Goal: Complete application form

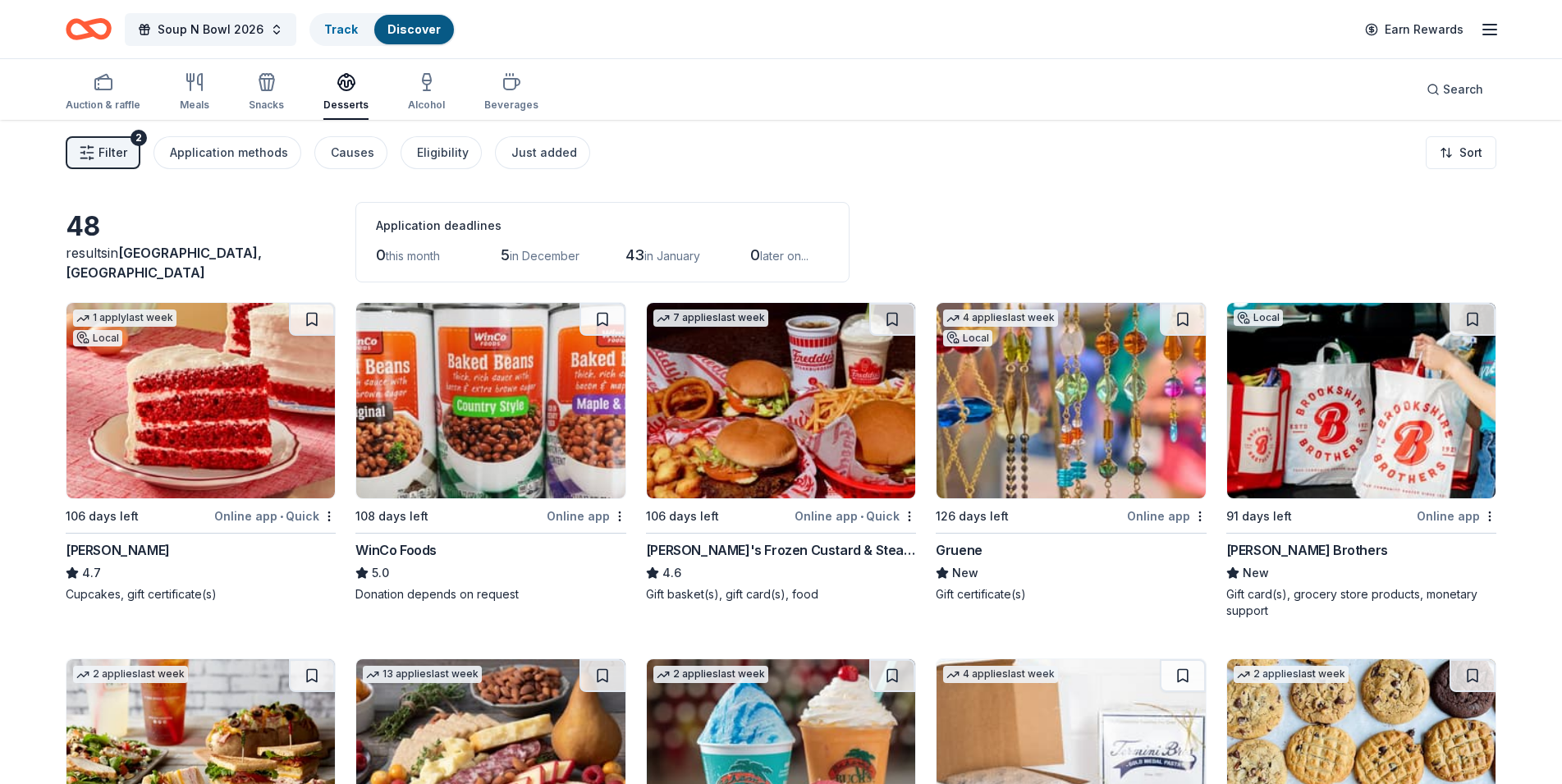
click at [496, 410] on img at bounding box center [490, 400] width 268 height 195
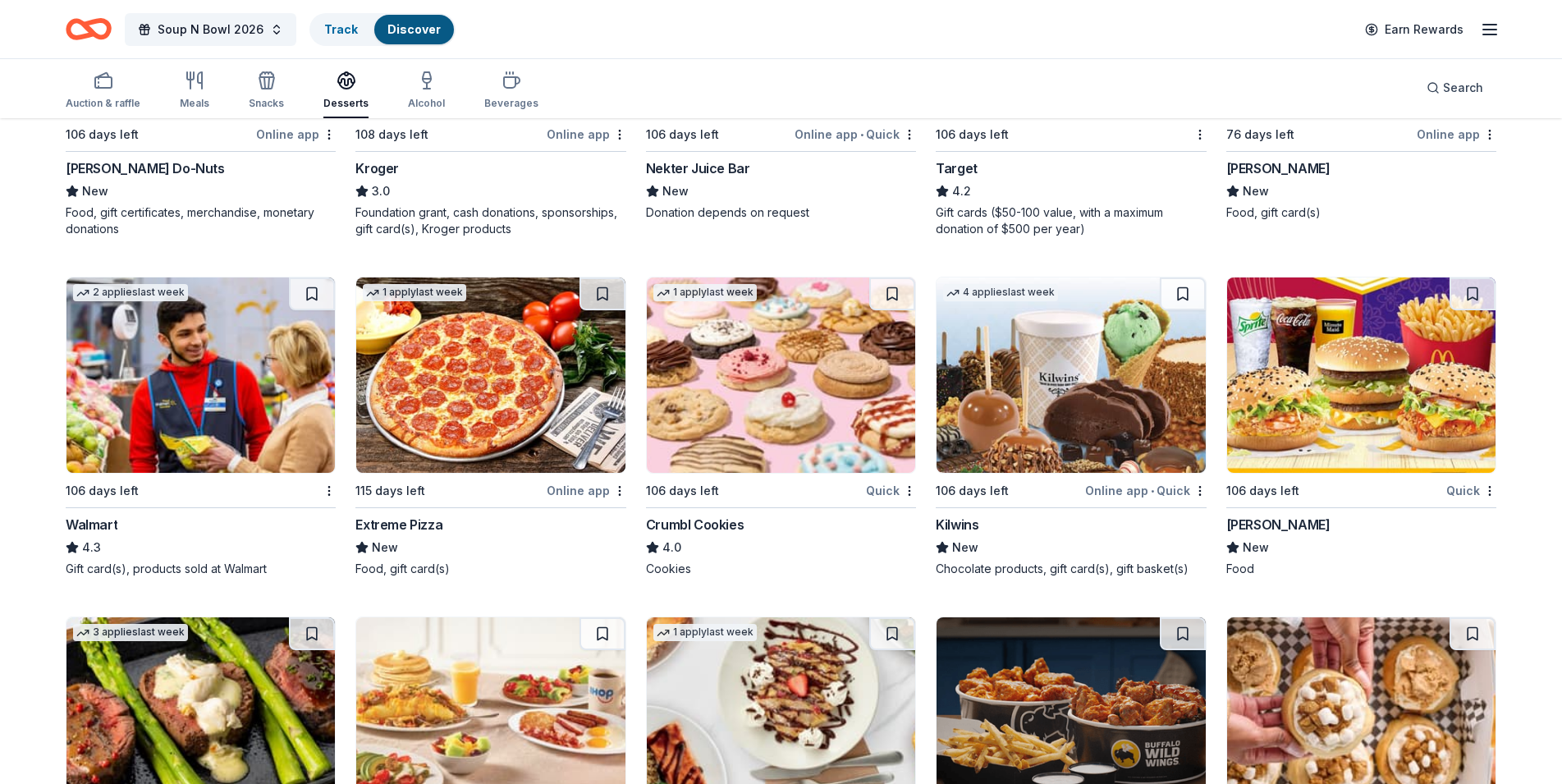
scroll to position [1436, 0]
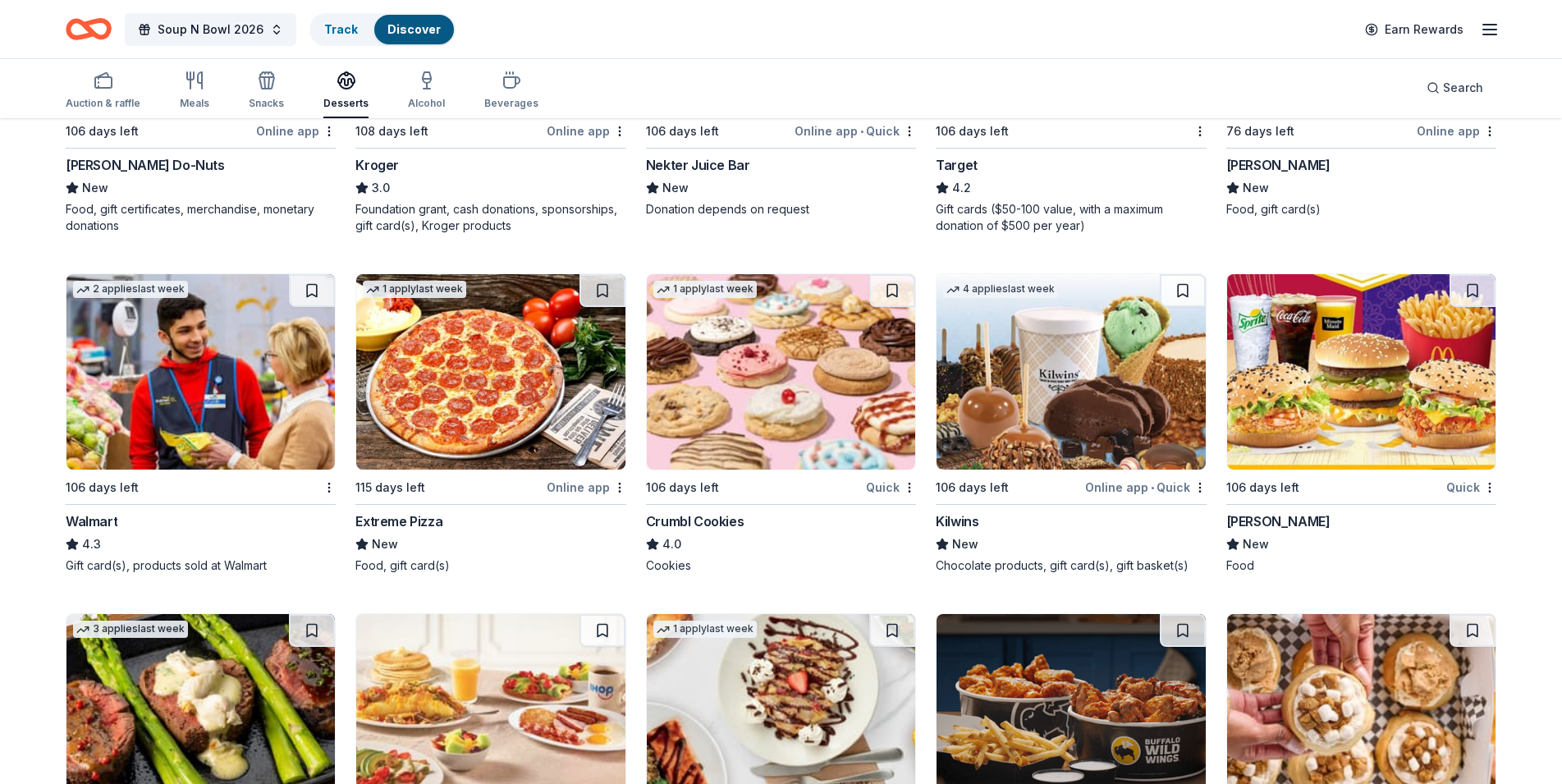
click at [472, 383] on img at bounding box center [490, 371] width 268 height 195
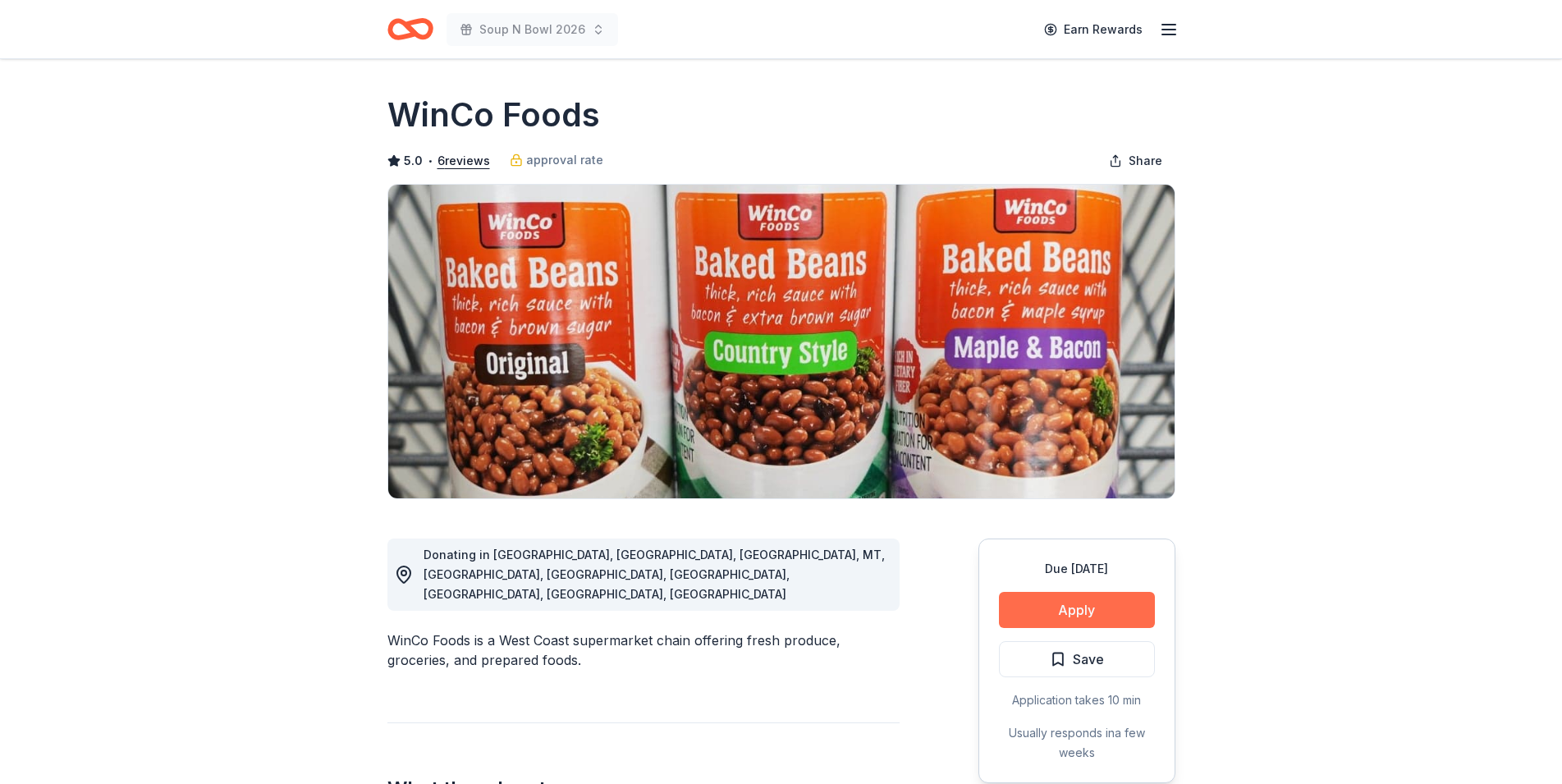
click at [1097, 608] on button "Apply" at bounding box center [1077, 609] width 156 height 36
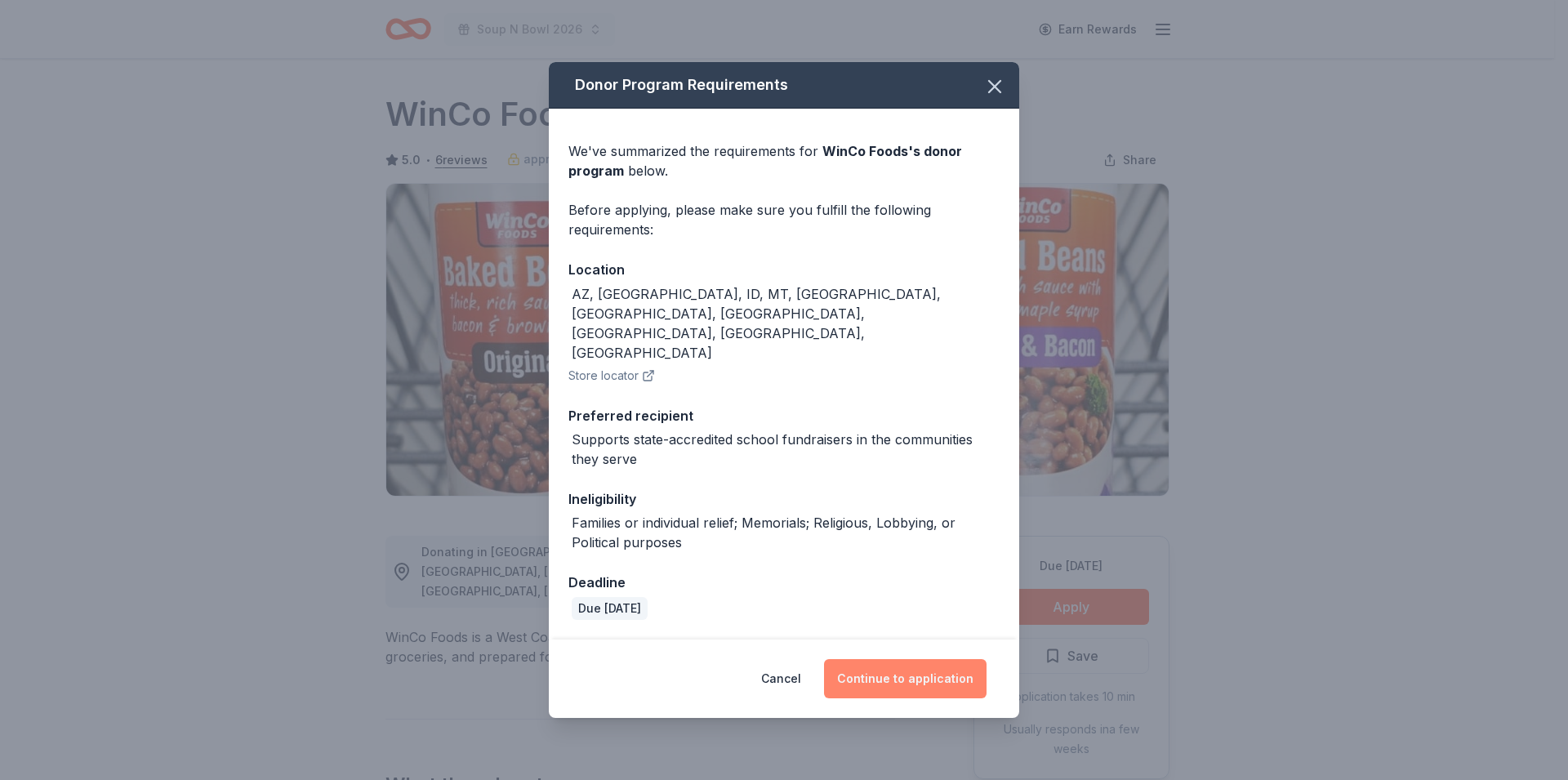
click at [907, 659] on button "Continue to application" at bounding box center [905, 678] width 162 height 39
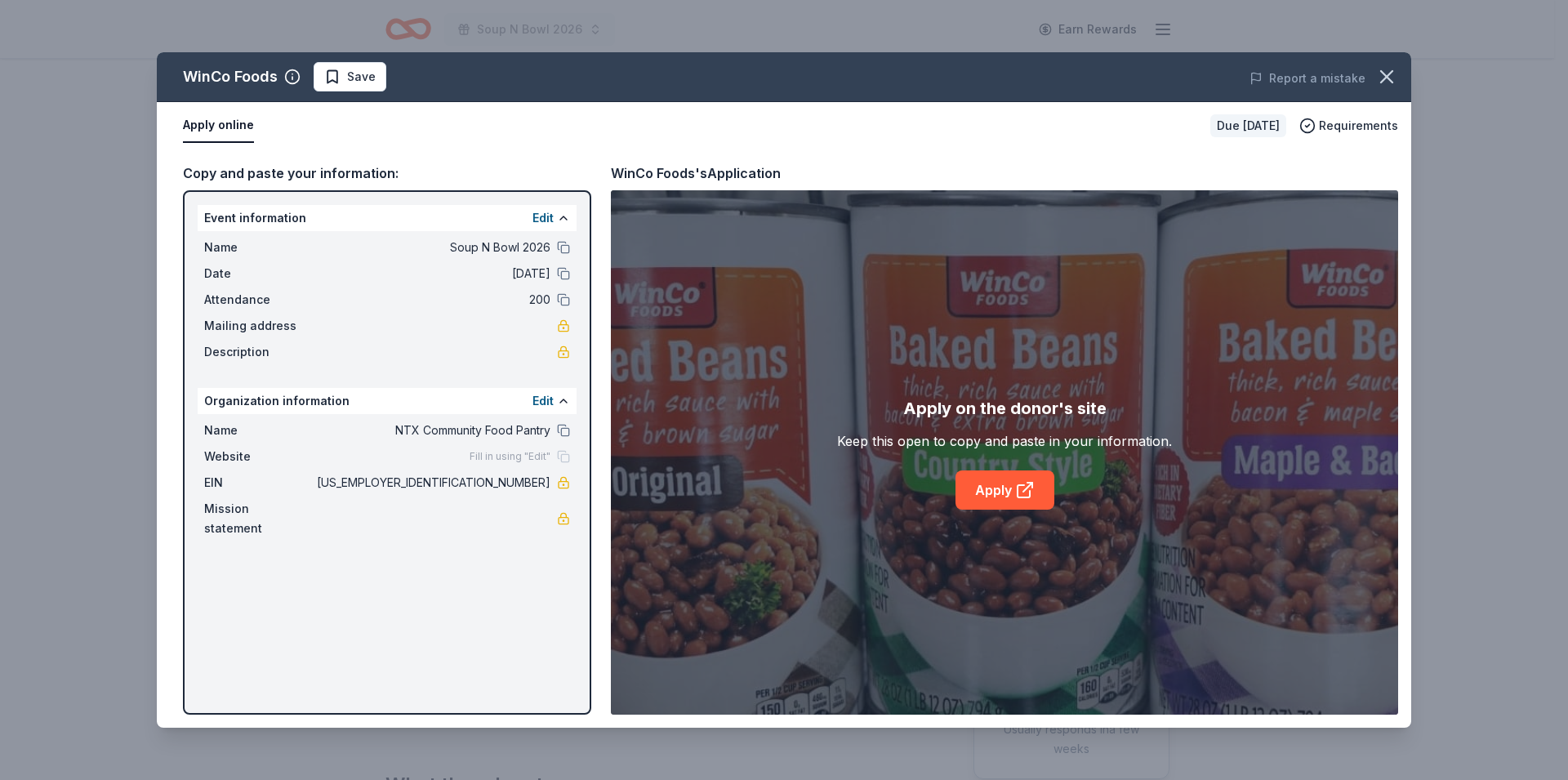
click at [229, 126] on button "Apply online" at bounding box center [219, 126] width 71 height 35
click at [224, 129] on button "Apply online" at bounding box center [219, 126] width 71 height 35
click at [1008, 491] on link "Apply" at bounding box center [1004, 490] width 99 height 39
